Goal: Task Accomplishment & Management: Complete application form

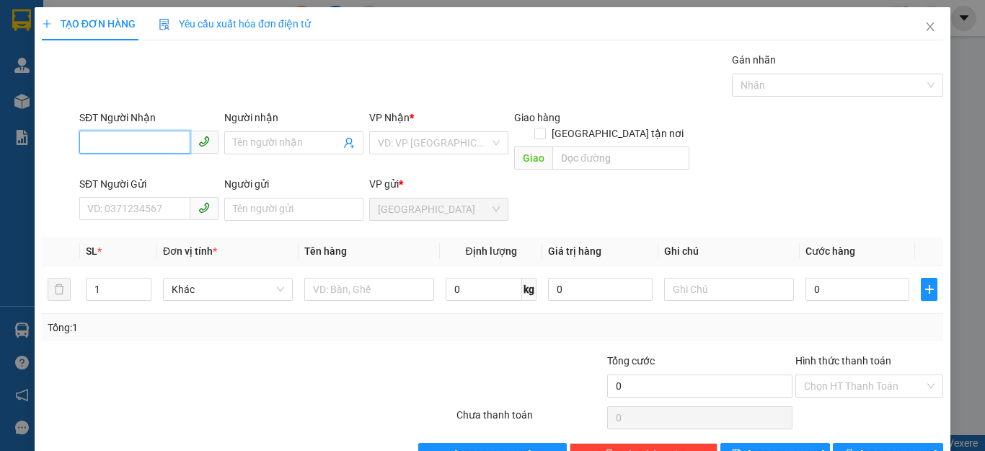
click at [84, 146] on input "SĐT Người Nhận" at bounding box center [134, 142] width 111 height 23
type input "0898207616"
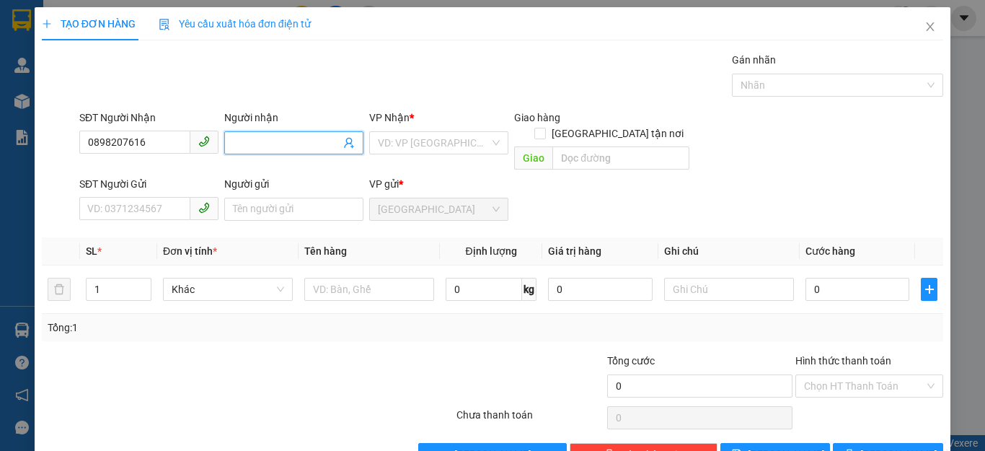
click at [233, 143] on input "Người nhận" at bounding box center [286, 143] width 107 height 16
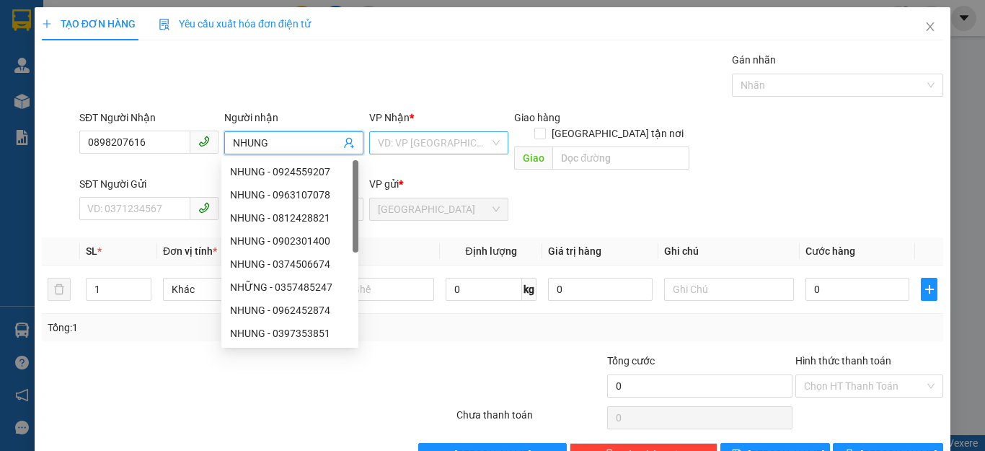
type input "NHUNG"
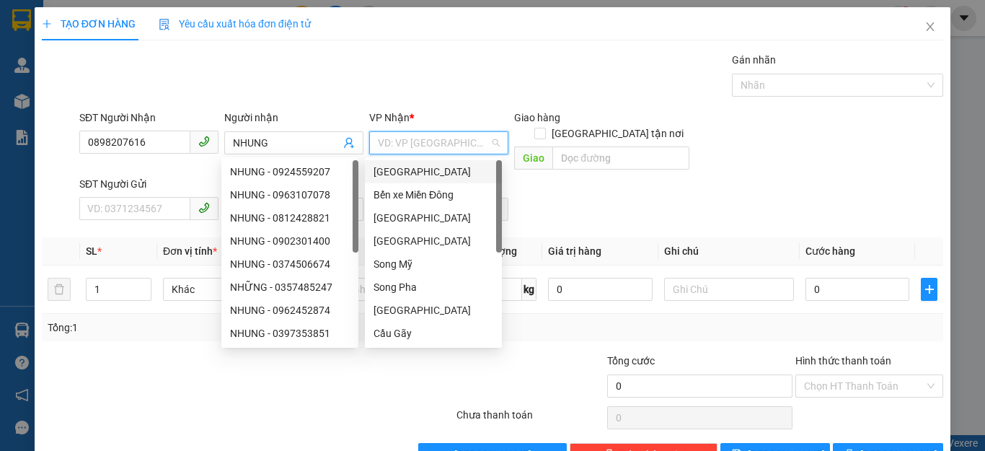
click at [444, 136] on input "search" at bounding box center [434, 143] width 112 height 22
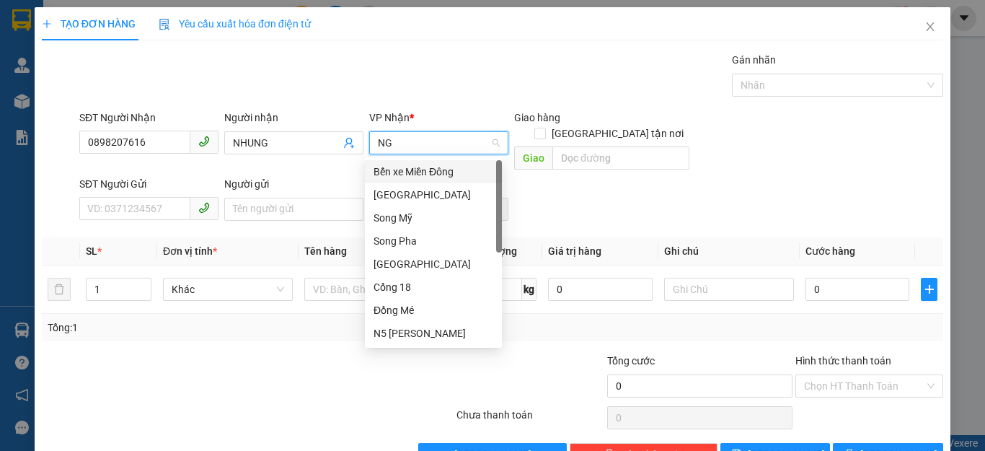
type input "N"
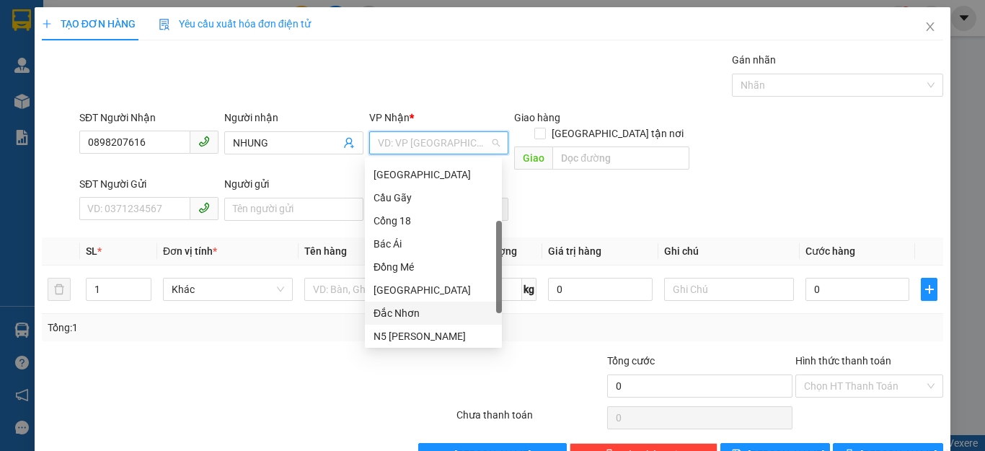
scroll to position [208, 0]
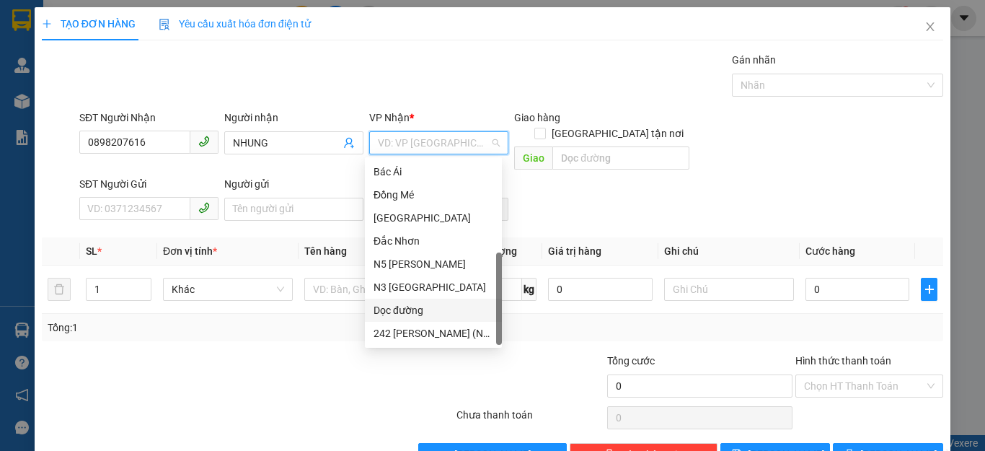
click at [417, 310] on div "Dọc đường" at bounding box center [434, 310] width 120 height 16
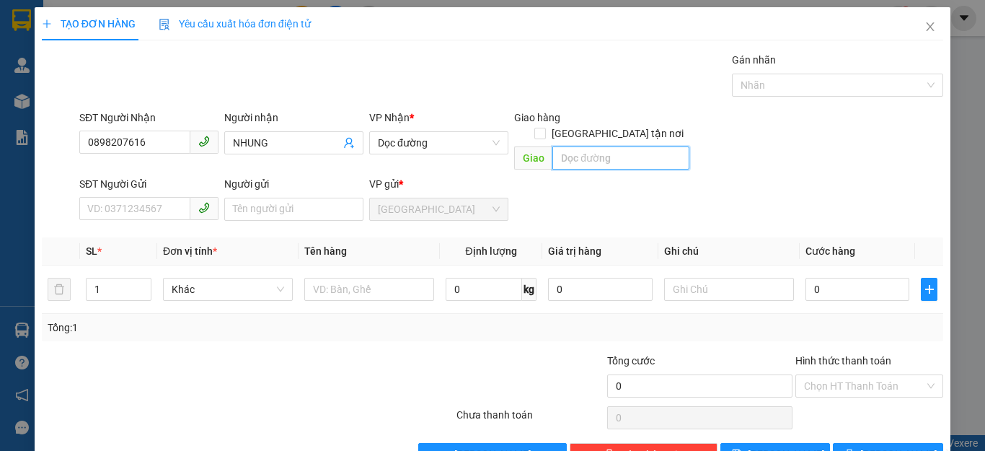
click at [557, 146] on input "text" at bounding box center [621, 157] width 137 height 23
click at [579, 146] on input "NGA" at bounding box center [621, 157] width 137 height 23
type input "NGA 3 TÂN PHONG"
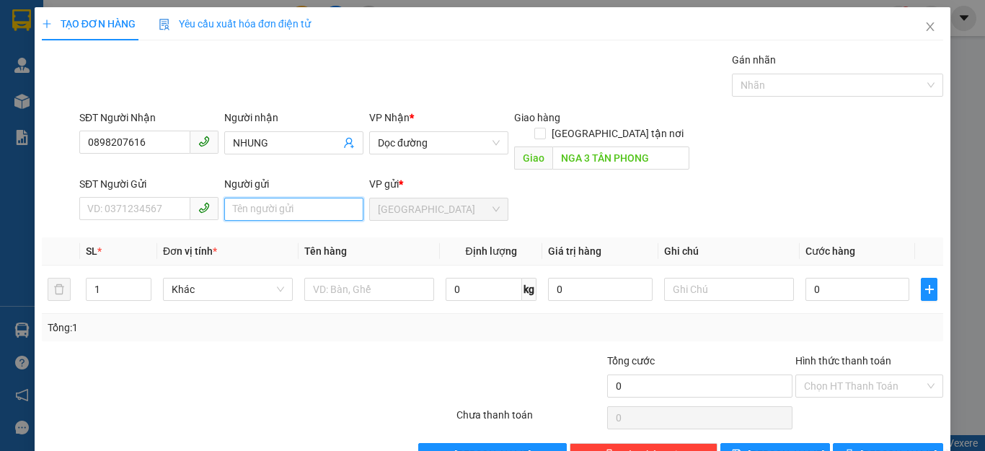
click at [229, 198] on input "Người gửi" at bounding box center [293, 209] width 139 height 23
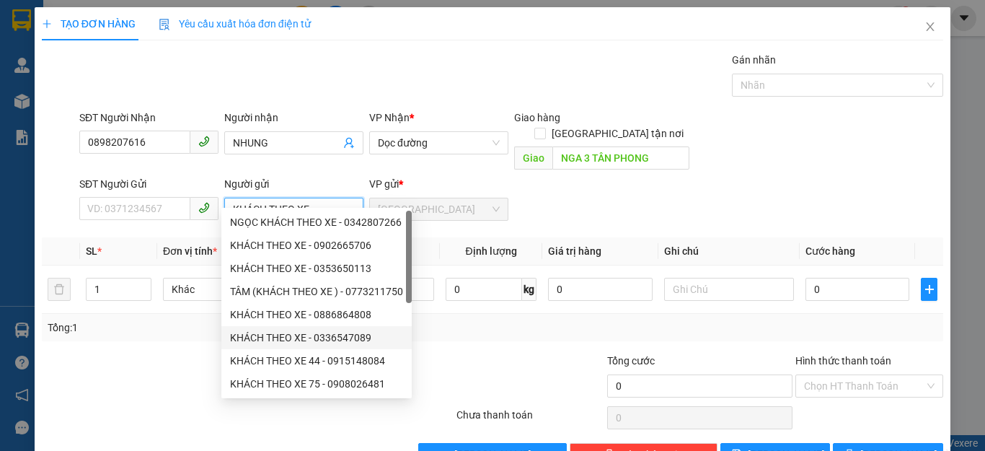
type input "KHÁCH THEO XE"
click at [488, 328] on div "Transit Pickup Surcharge Ids Transit Deliver Surcharge Ids Transit Deliver Surc…" at bounding box center [493, 259] width 902 height 414
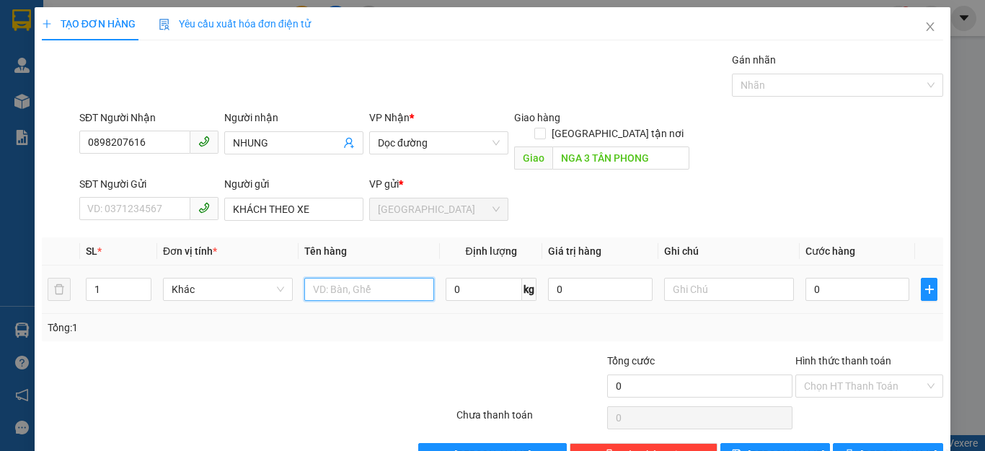
click at [314, 281] on input "text" at bounding box center [369, 289] width 130 height 23
type input "1 XE MÁY 85B1 - 663.19"
click at [815, 278] on input "0" at bounding box center [858, 289] width 104 height 23
type input "5"
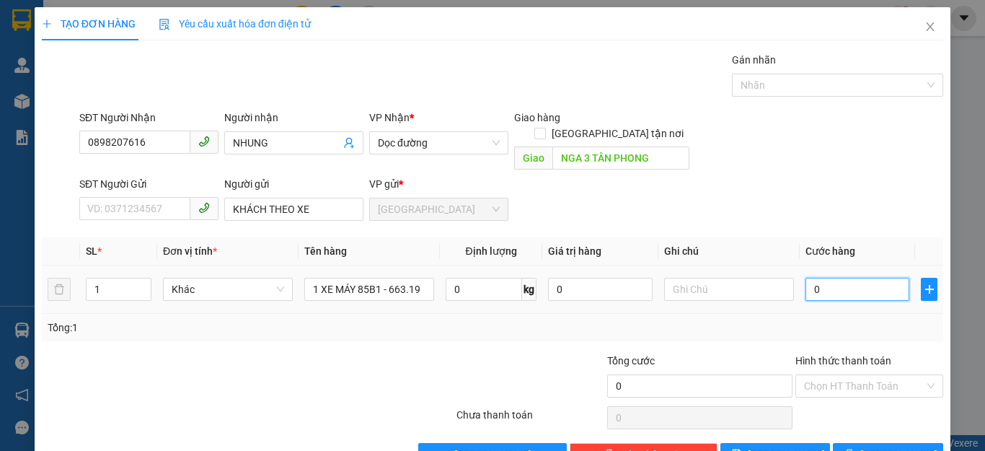
type input "5"
type input "50"
type input "500"
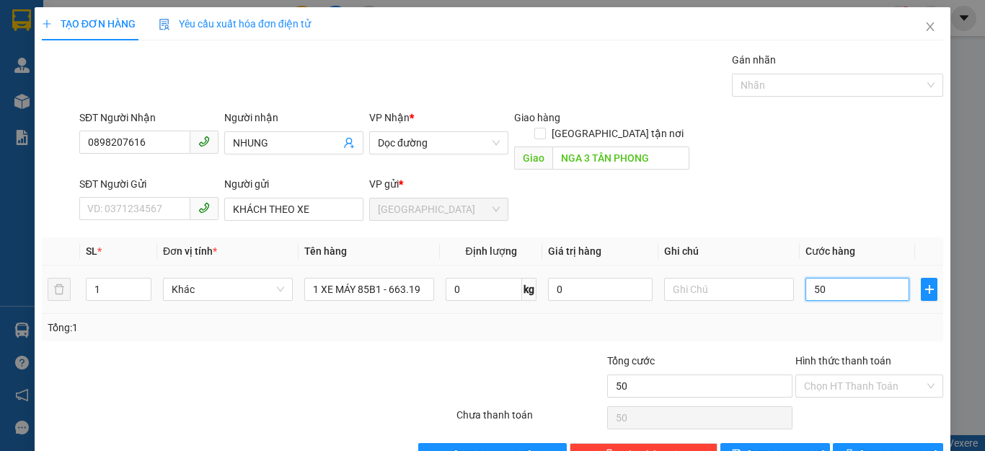
type input "500"
type input "500.000"
click at [892, 325] on div "Transit Pickup Surcharge Ids Transit Deliver Surcharge Ids Transit Deliver Surc…" at bounding box center [493, 259] width 902 height 414
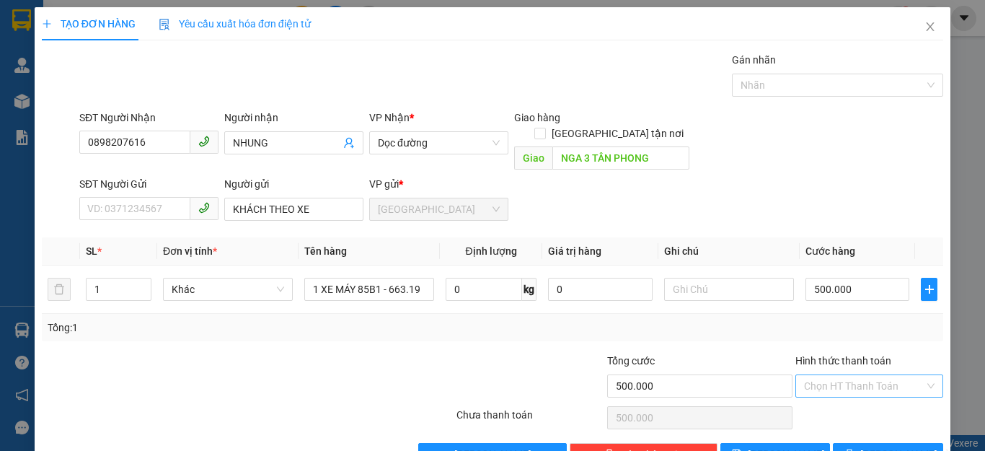
click at [862, 375] on input "Hình thức thanh toán" at bounding box center [864, 386] width 120 height 22
click at [837, 400] on div "Tại văn phòng" at bounding box center [859, 399] width 128 height 16
type input "0"
click at [855, 449] on icon "printer" at bounding box center [850, 454] width 10 height 10
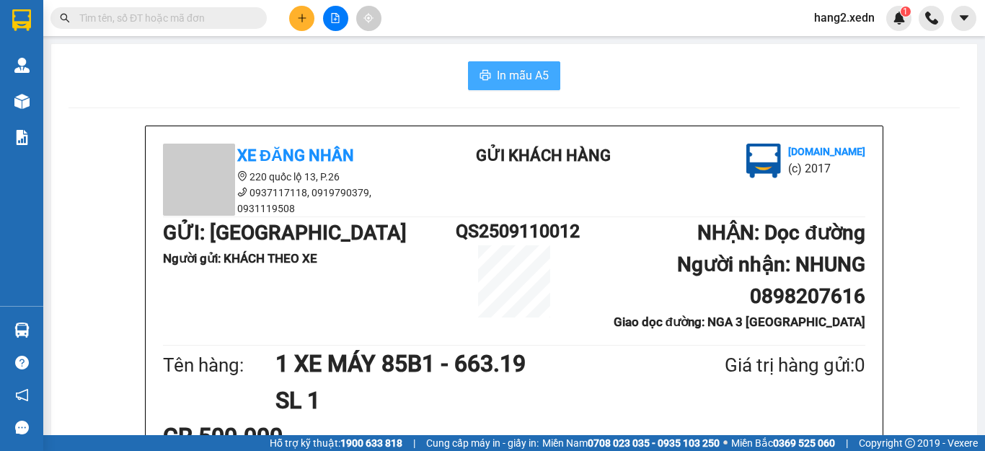
click at [501, 83] on span "In mẫu A5" at bounding box center [523, 75] width 52 height 18
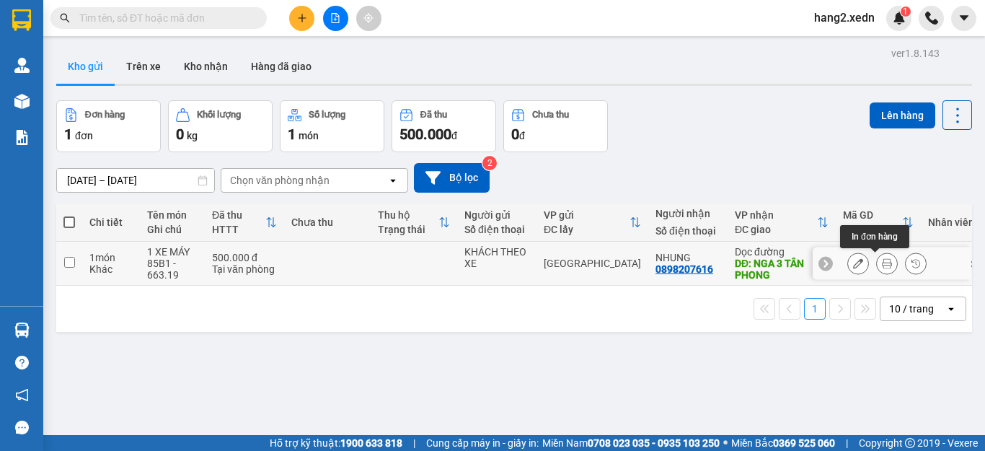
click at [882, 262] on icon at bounding box center [887, 263] width 10 height 10
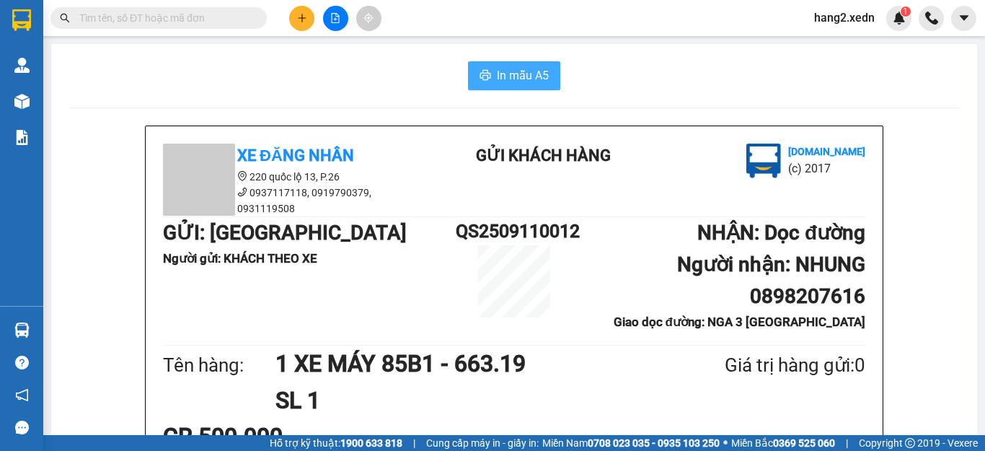
click at [504, 77] on span "In mẫu A5" at bounding box center [523, 75] width 52 height 18
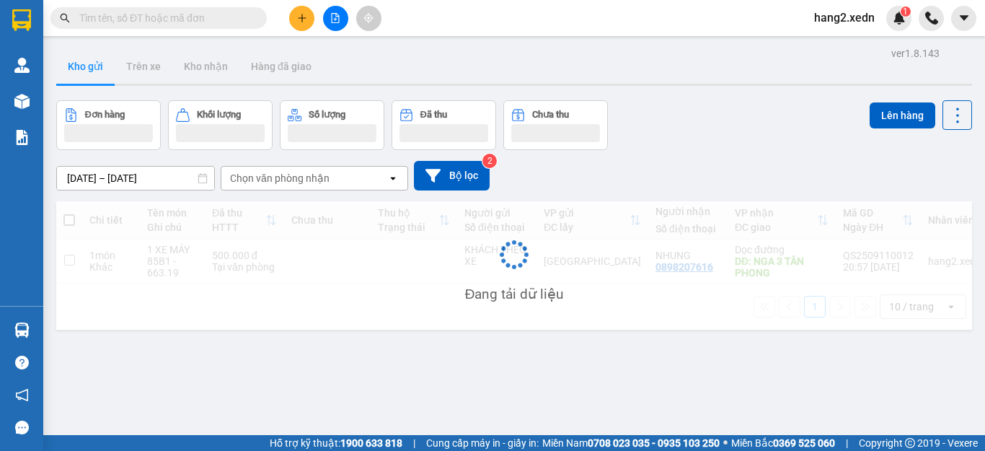
click at [514, 74] on div "Kho gửi Trên xe Kho nhận Hàng đã giao" at bounding box center [514, 68] width 916 height 38
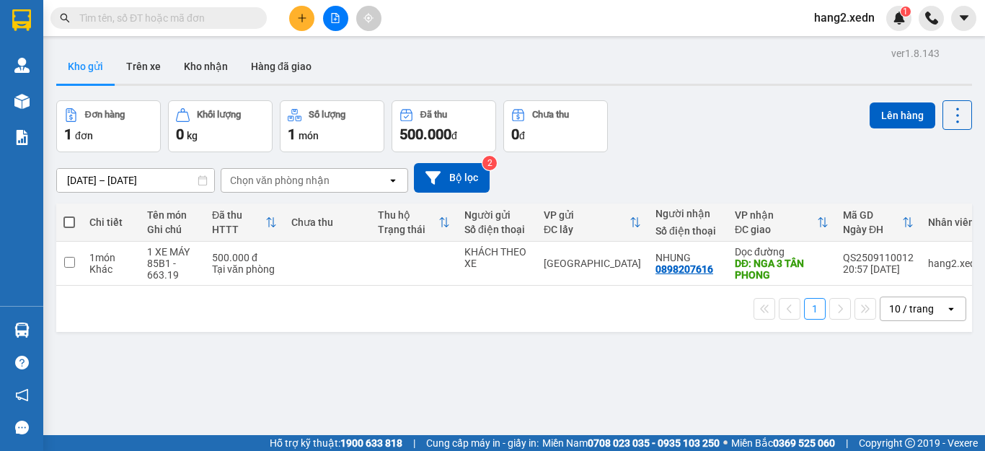
click at [69, 222] on span at bounding box center [69, 222] width 12 height 12
click at [69, 215] on input "checkbox" at bounding box center [69, 215] width 0 height 0
checkbox input "true"
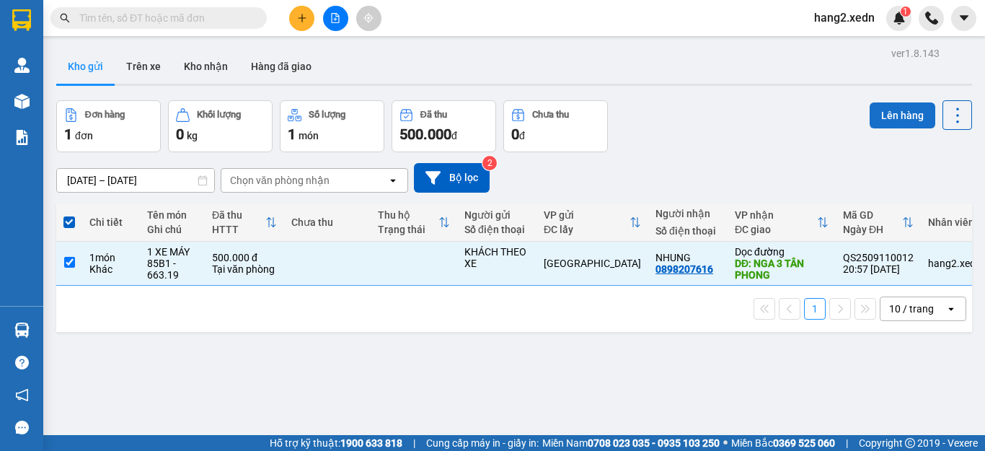
click at [879, 118] on button "Lên hàng" at bounding box center [903, 115] width 66 height 26
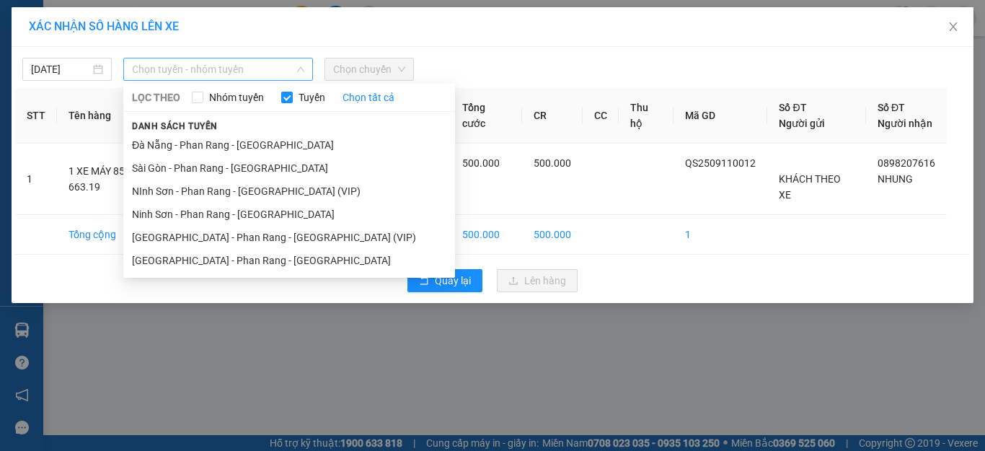
click at [183, 64] on span "Chọn tuyến - nhóm tuyến" at bounding box center [218, 69] width 172 height 22
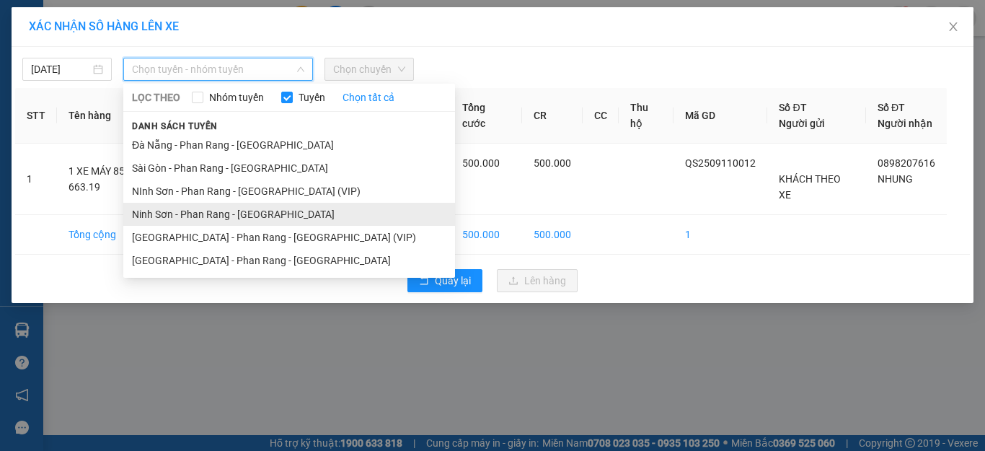
click at [229, 213] on li "Ninh Sơn - Phan Rang - [GEOGRAPHIC_DATA]" at bounding box center [289, 214] width 332 height 23
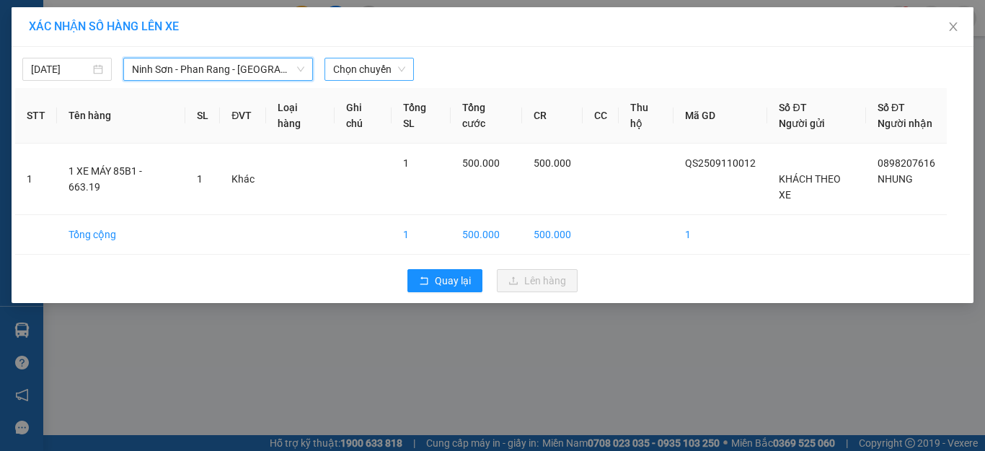
click at [375, 66] on span "Chọn chuyến" at bounding box center [369, 69] width 72 height 22
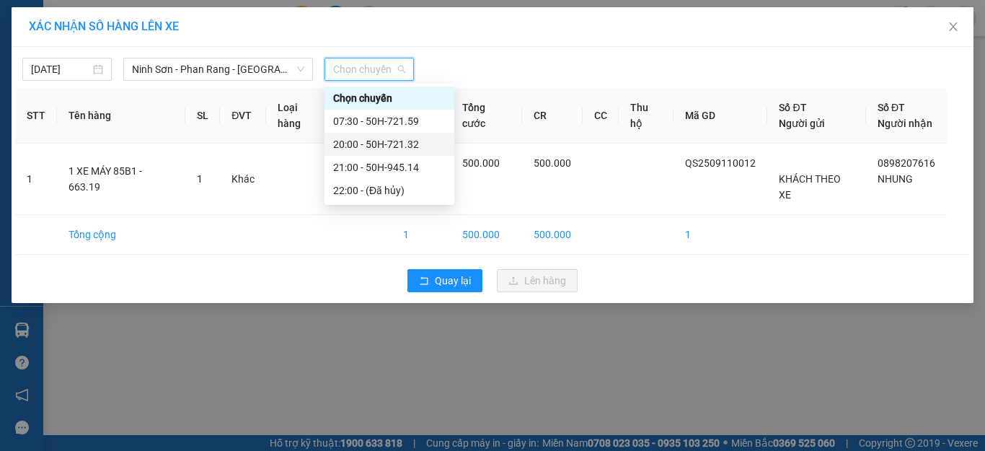
click at [405, 142] on div "20:00 - 50H-721.32" at bounding box center [389, 144] width 113 height 16
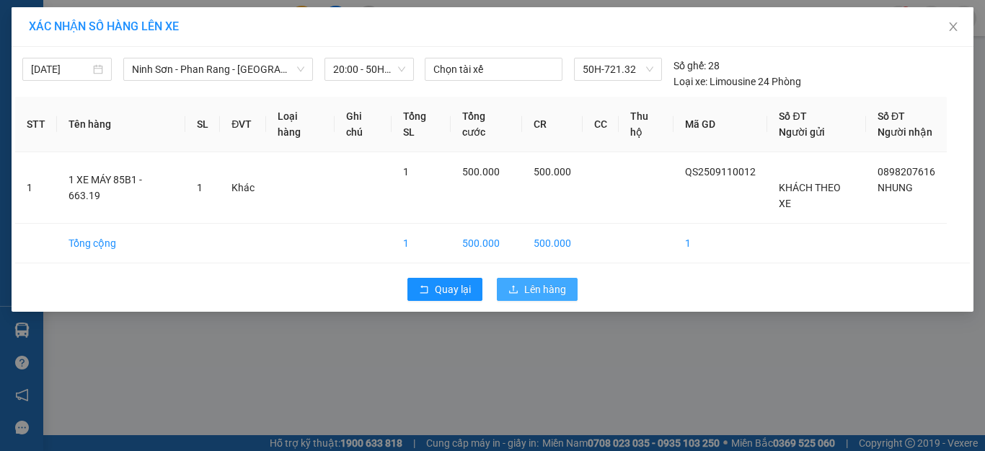
click at [532, 281] on span "Lên hàng" at bounding box center [545, 289] width 42 height 16
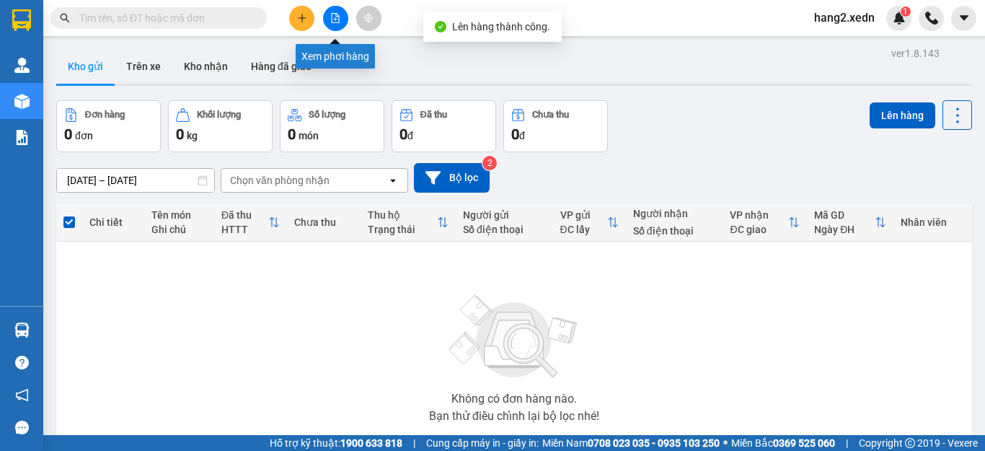
click at [333, 20] on icon "file-add" at bounding box center [335, 18] width 10 height 10
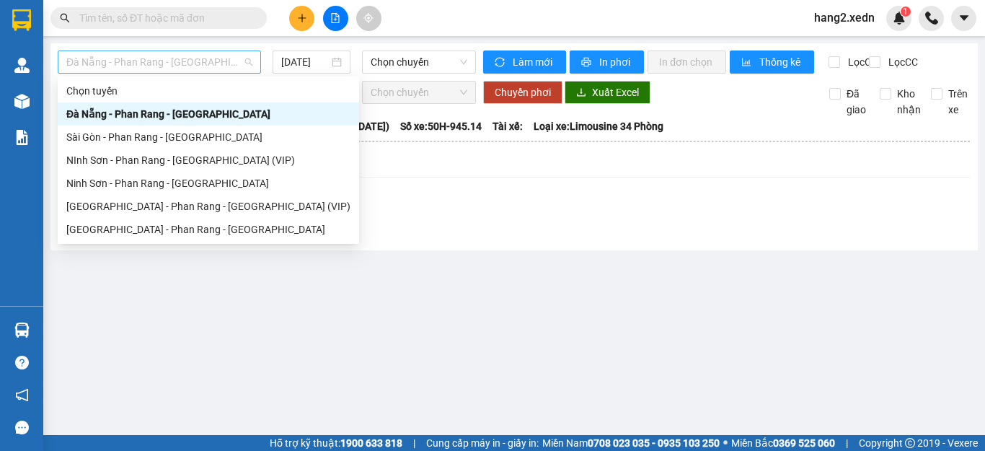
click at [194, 63] on span "Đà Nẵng - Phan Rang - [GEOGRAPHIC_DATA]" at bounding box center [159, 62] width 186 height 22
click at [174, 181] on div "Ninh Sơn - Phan Rang - [GEOGRAPHIC_DATA]" at bounding box center [208, 183] width 284 height 16
type input "[DATE]"
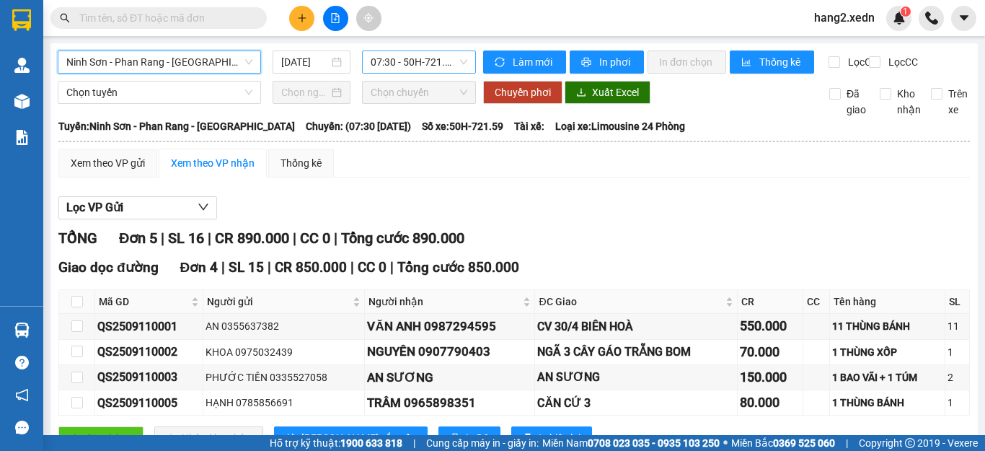
click at [403, 55] on span "07:30 - 50H-721.59" at bounding box center [419, 62] width 97 height 22
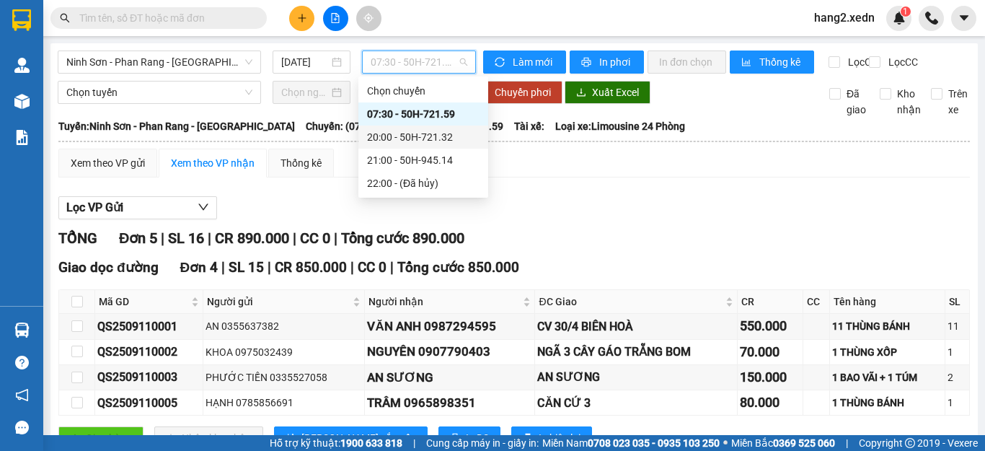
click at [436, 139] on div "20:00 - 50H-721.32" at bounding box center [423, 137] width 113 height 16
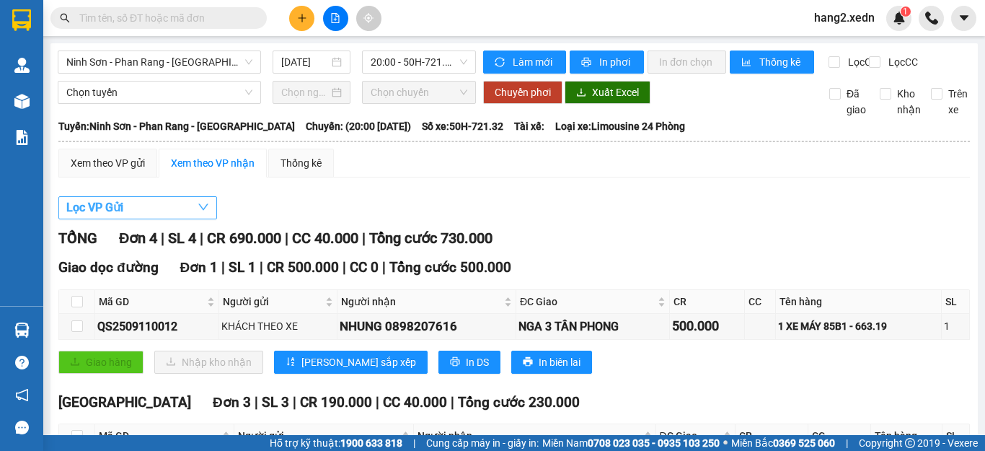
click at [172, 219] on button "Lọc VP Gửi" at bounding box center [137, 207] width 159 height 23
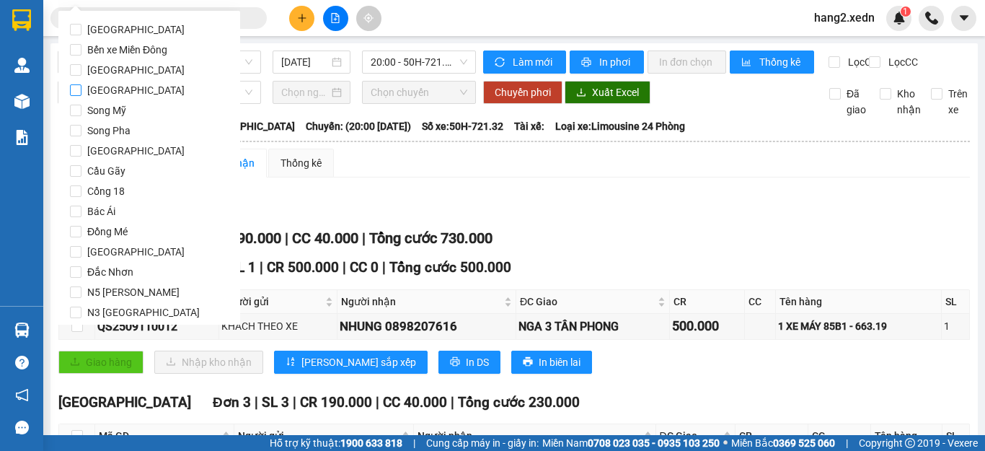
click at [74, 91] on input "[GEOGRAPHIC_DATA]" at bounding box center [76, 90] width 12 height 12
checkbox input "true"
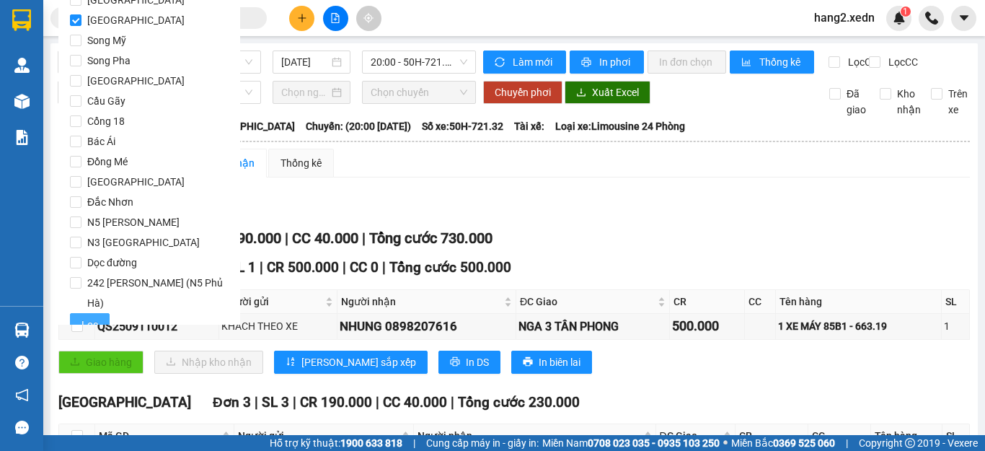
click at [92, 317] on span "Lọc" at bounding box center [90, 325] width 17 height 16
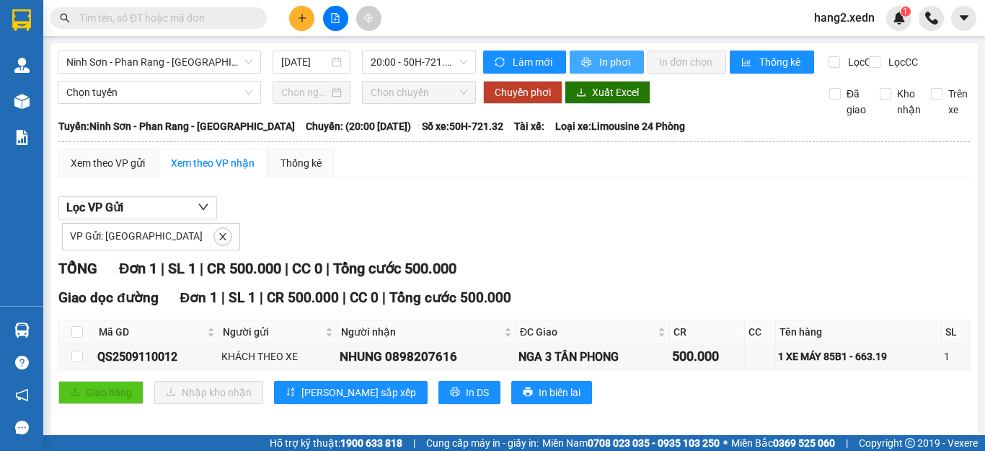
click at [599, 63] on span "In phơi" at bounding box center [615, 62] width 33 height 16
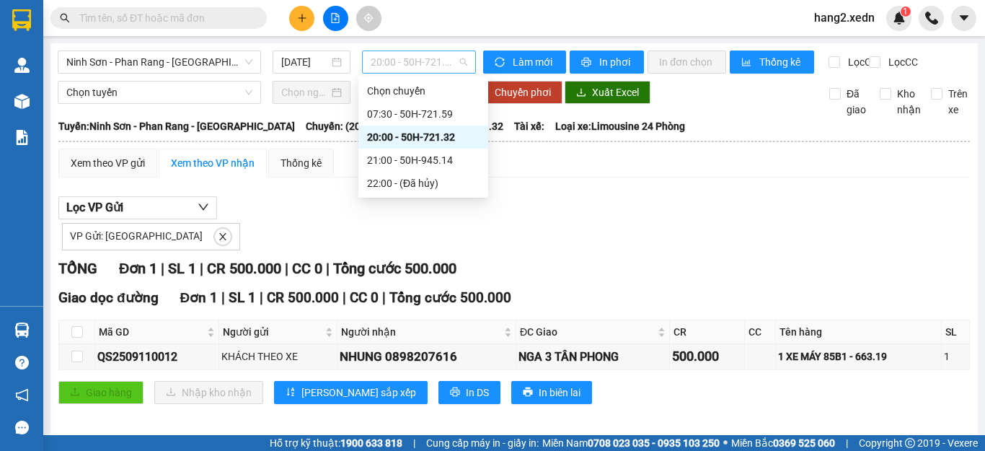
click at [400, 63] on span "20:00 - 50H-721.32" at bounding box center [419, 62] width 97 height 22
click at [444, 157] on div "21:00 - 50H-945.14" at bounding box center [423, 160] width 113 height 16
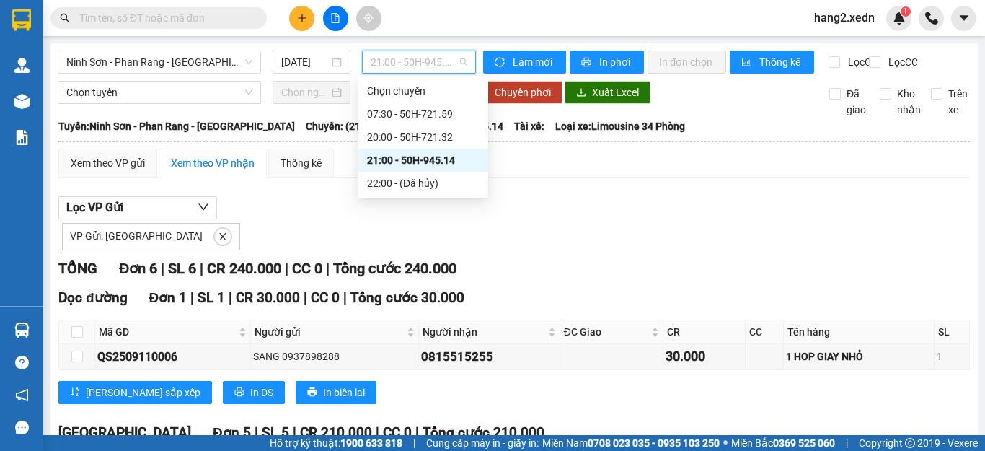
click at [393, 61] on span "21:00 - 50H-945.14" at bounding box center [419, 62] width 97 height 22
click at [423, 113] on div "07:30 - 50H-721.59" at bounding box center [423, 114] width 113 height 16
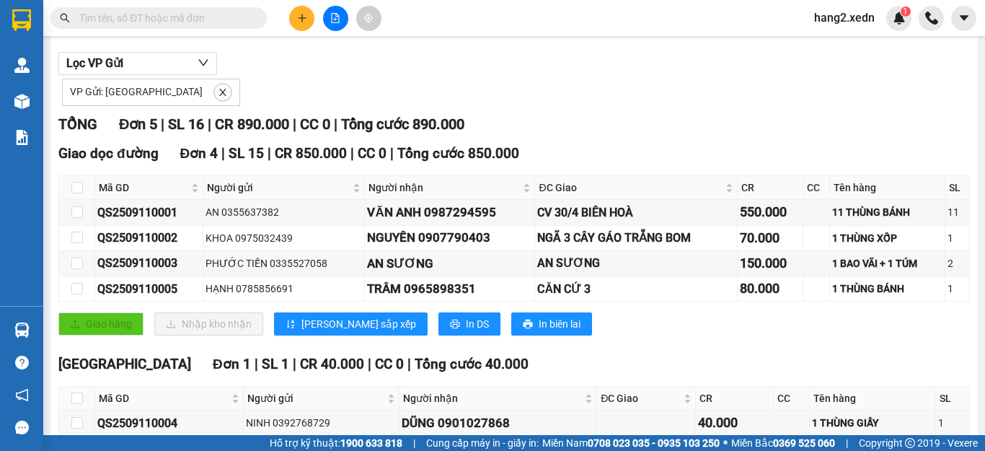
scroll to position [216, 0]
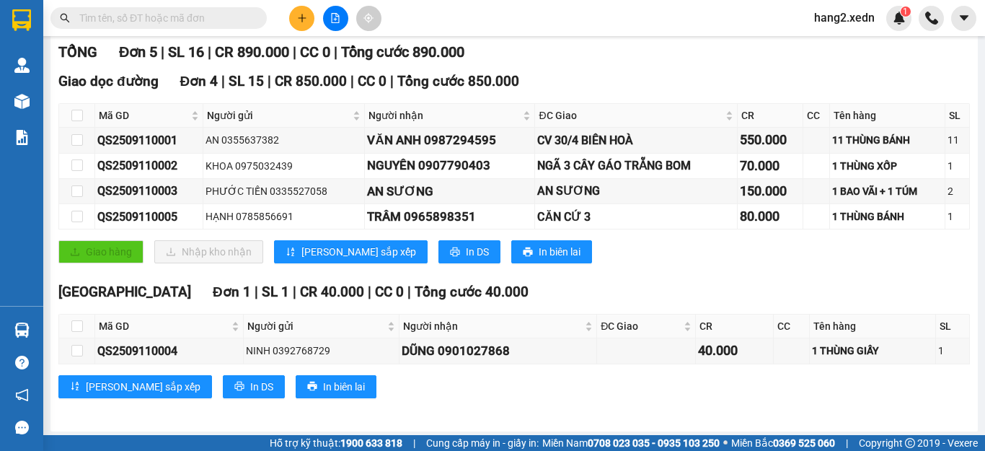
click at [836, 20] on span "hang2.xedn" at bounding box center [845, 18] width 84 height 18
click at [835, 41] on span "Đăng xuất" at bounding box center [855, 45] width 61 height 16
